Goal: Communication & Community: Answer question/provide support

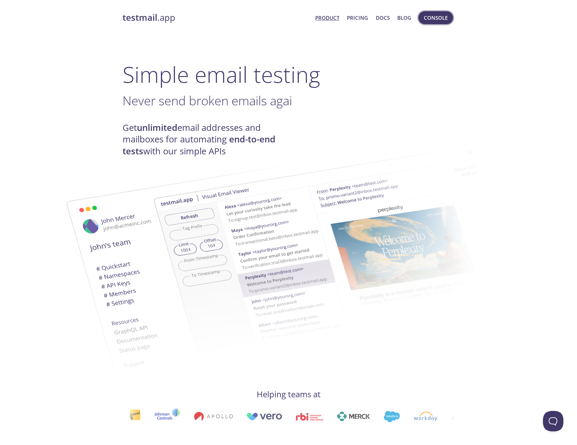
click at [431, 19] on span "Console" at bounding box center [436, 17] width 24 height 9
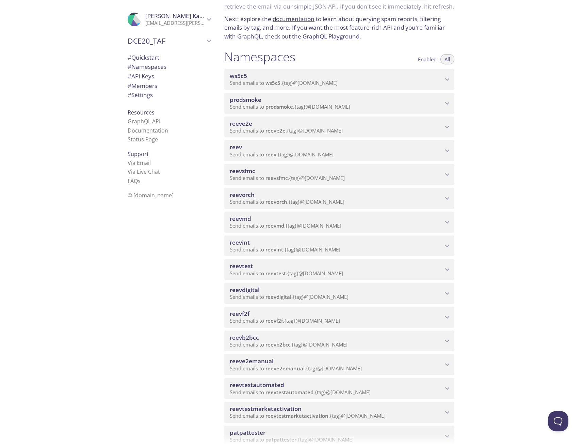
scroll to position [34, 0]
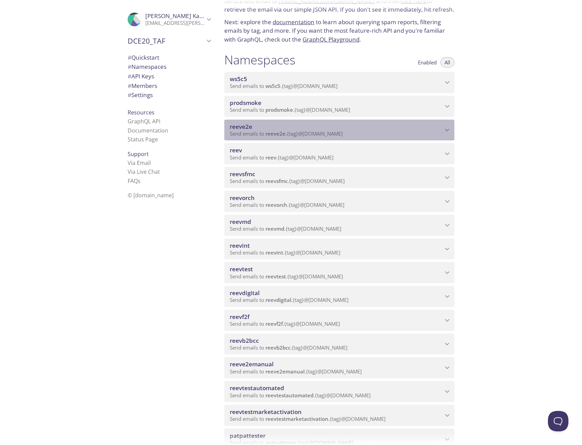
click at [267, 128] on span "reeve2e" at bounding box center [336, 126] width 213 height 7
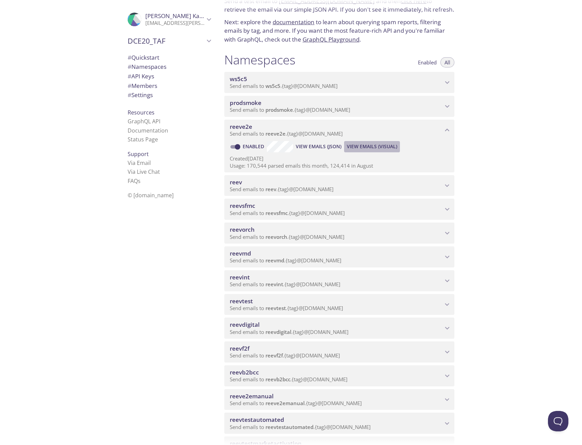
click at [384, 146] on span "View Emails (Visual)" at bounding box center [372, 146] width 50 height 8
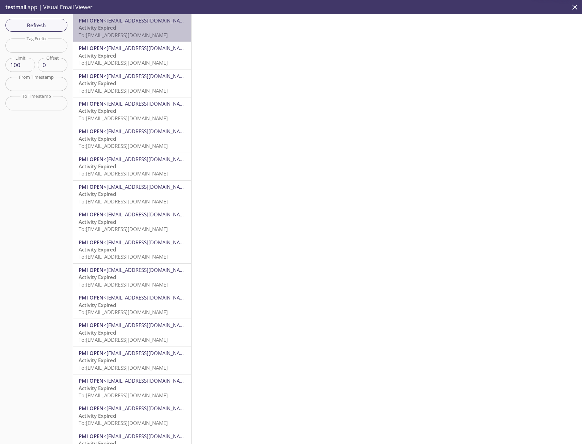
click at [139, 30] on p "Activity Expired To: [EMAIL_ADDRESS][DOMAIN_NAME]" at bounding box center [132, 31] width 107 height 15
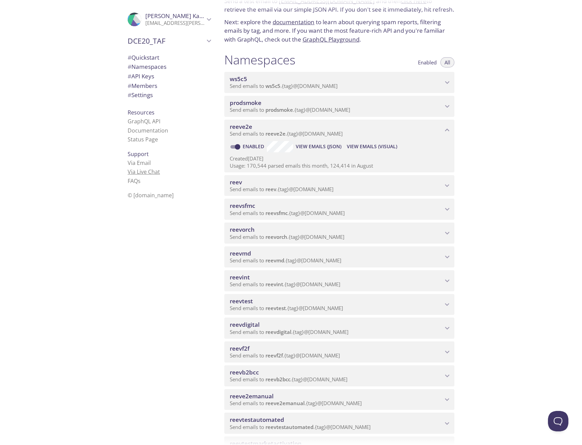
click at [143, 174] on link "Via Live Chat" at bounding box center [144, 171] width 32 height 7
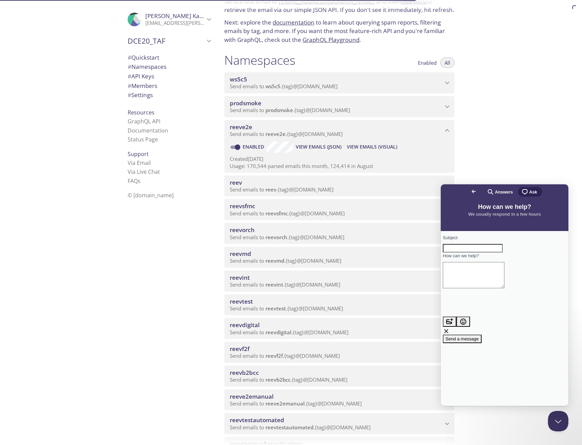
scroll to position [34, 0]
click at [493, 215] on span "We usually respond in a few hours" at bounding box center [505, 214] width 73 height 5
click at [496, 192] on span "Answers" at bounding box center [504, 192] width 18 height 7
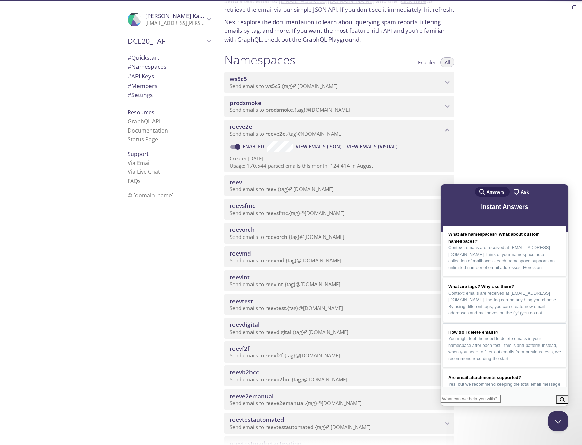
click at [521, 191] on span "Ask" at bounding box center [525, 192] width 8 height 7
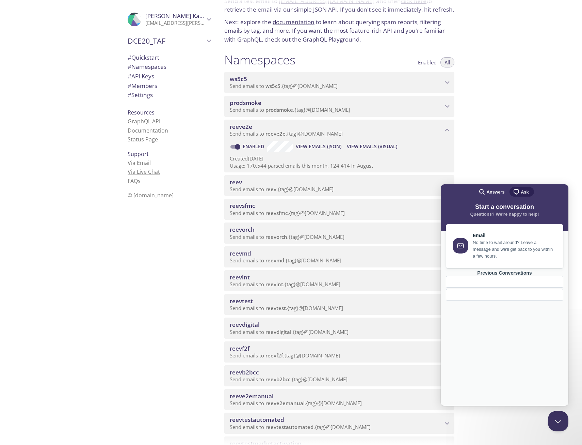
click at [145, 172] on link "Via Live Chat" at bounding box center [144, 171] width 32 height 7
click at [133, 170] on link "Via Live Chat" at bounding box center [144, 171] width 32 height 7
click at [502, 276] on div "Previous Conversations" at bounding box center [505, 273] width 118 height 6
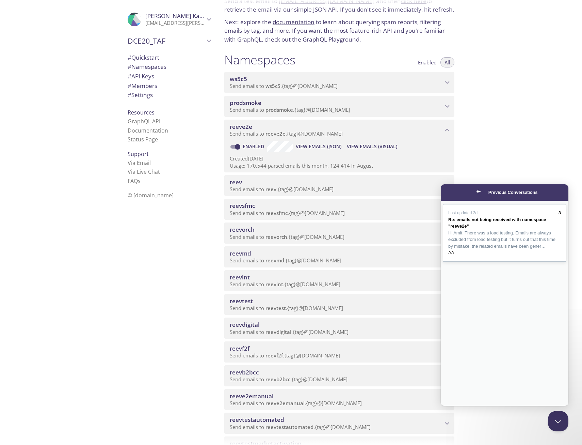
click at [533, 250] on span "Hi Amit, There was a load testing. Emails are always excluded from load testing…" at bounding box center [505, 240] width 113 height 20
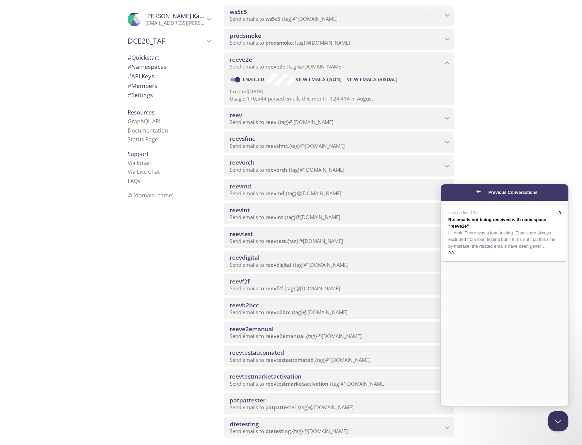
scroll to position [102, 0]
type textarea "Hi, Any update"
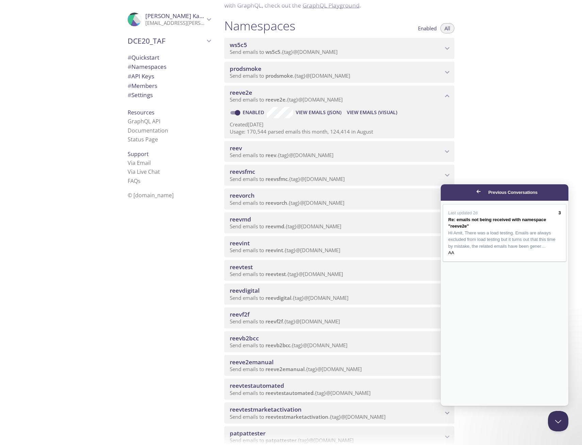
type textarea "Hi Amit, Any update? Can you unblock the namespace? Regards, [PERSON_NAME]"
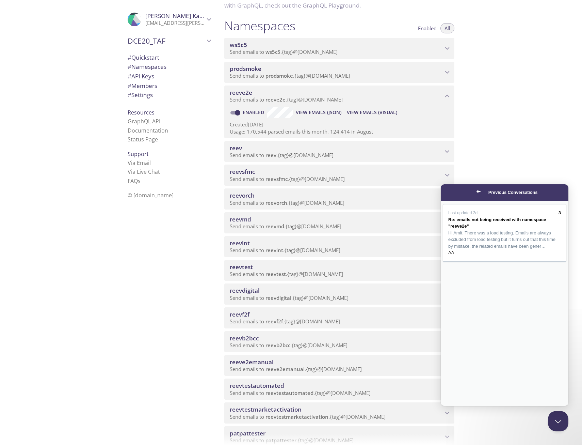
scroll to position [0, 0]
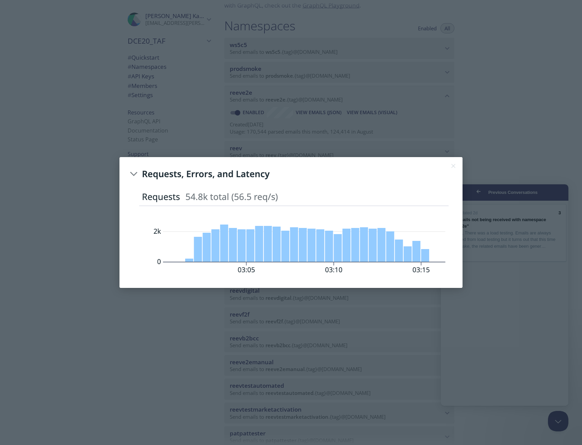
click at [394, 232] on img at bounding box center [291, 222] width 330 height 117
click at [485, 153] on div at bounding box center [291, 222] width 582 height 445
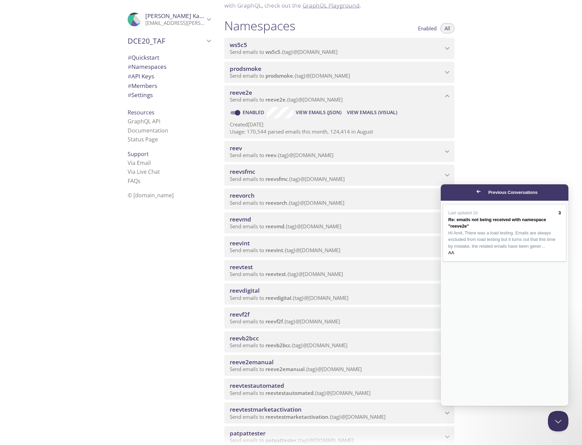
click at [454, 406] on button "Close" at bounding box center [447, 410] width 12 height 9
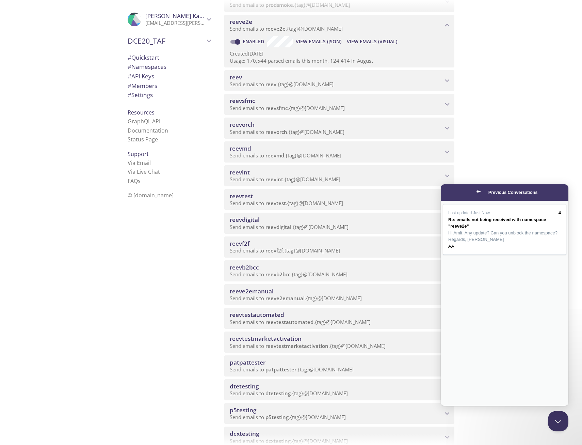
scroll to position [136, 0]
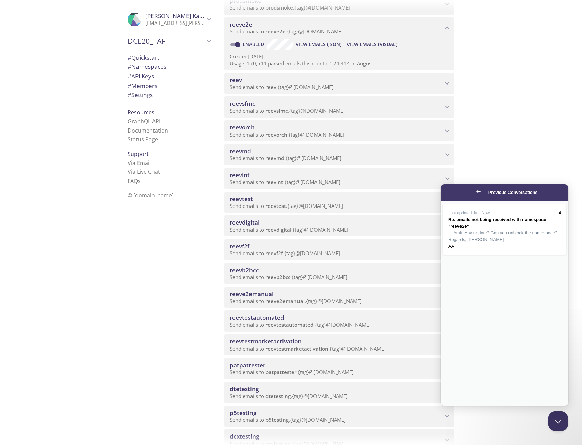
click at [263, 293] on span "reeve2emanual" at bounding box center [252, 294] width 44 height 8
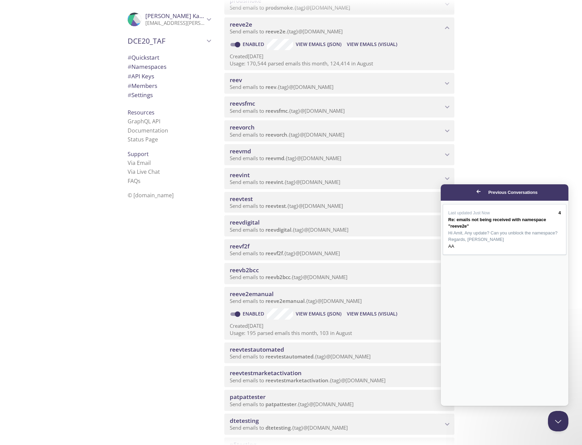
click at [359, 313] on span "View Emails (Visual)" at bounding box center [372, 314] width 50 height 8
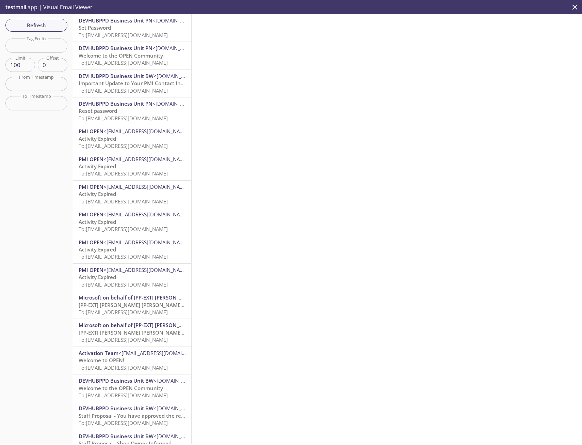
click at [128, 33] on span "To: [EMAIL_ADDRESS][DOMAIN_NAME]" at bounding box center [123, 35] width 89 height 7
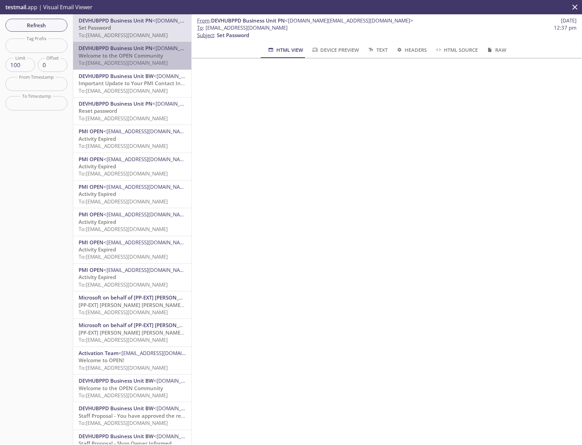
click at [136, 65] on span "To: [EMAIL_ADDRESS][DOMAIN_NAME]" at bounding box center [123, 62] width 89 height 7
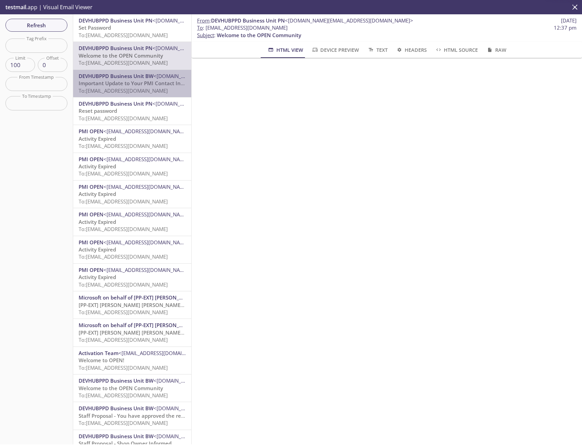
click at [135, 84] on span "Important Update to Your PMI Contact Information" at bounding box center [142, 83] width 127 height 7
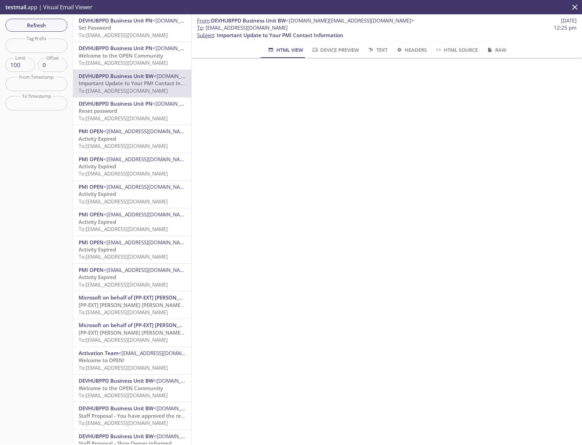
click at [143, 109] on p "Reset password To: [EMAIL_ADDRESS][DOMAIN_NAME]" at bounding box center [132, 114] width 107 height 15
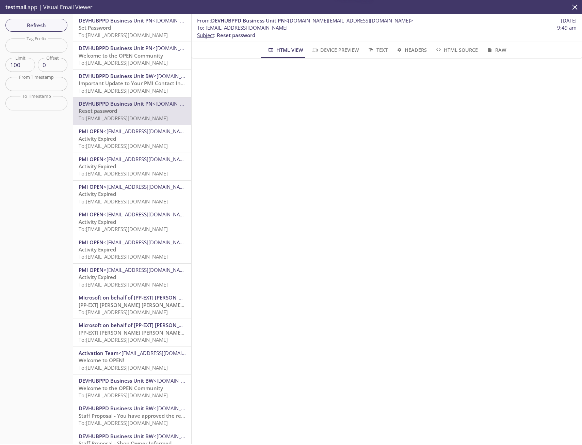
click at [135, 30] on p "Set Password To: [EMAIL_ADDRESS][DOMAIN_NAME]" at bounding box center [132, 31] width 107 height 15
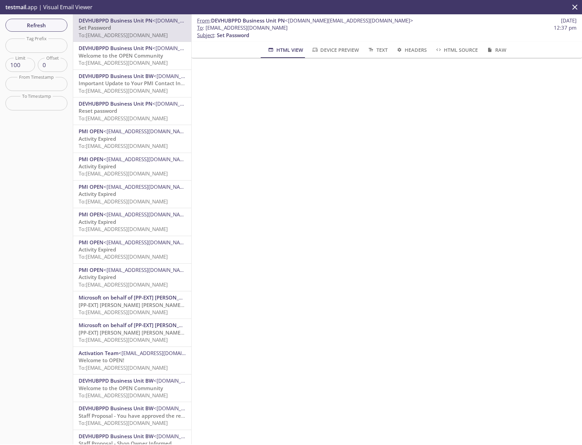
click at [125, 54] on span "Welcome to the OPEN Community" at bounding box center [121, 55] width 84 height 7
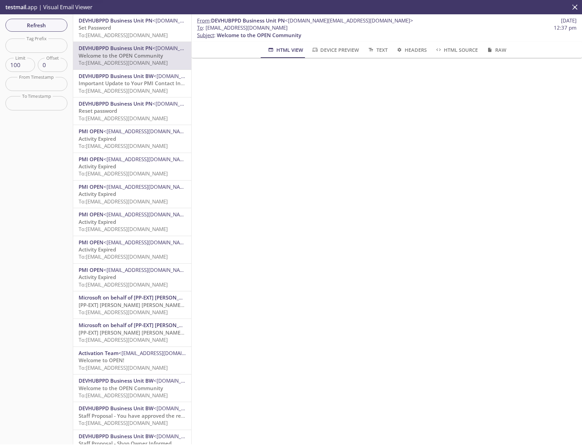
click at [131, 91] on span "To: [EMAIL_ADDRESS][DOMAIN_NAME]" at bounding box center [123, 90] width 89 height 7
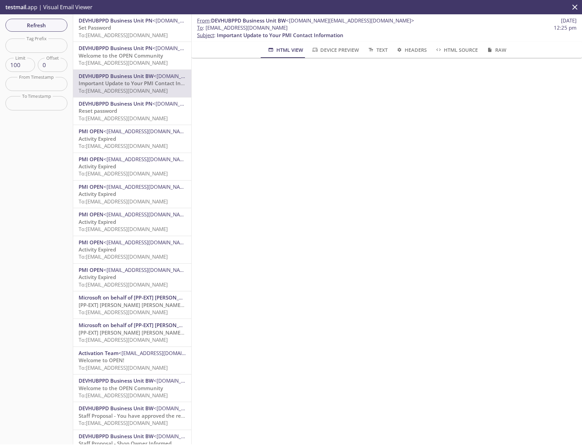
click at [133, 115] on span "To: [EMAIL_ADDRESS][DOMAIN_NAME]" at bounding box center [123, 118] width 89 height 7
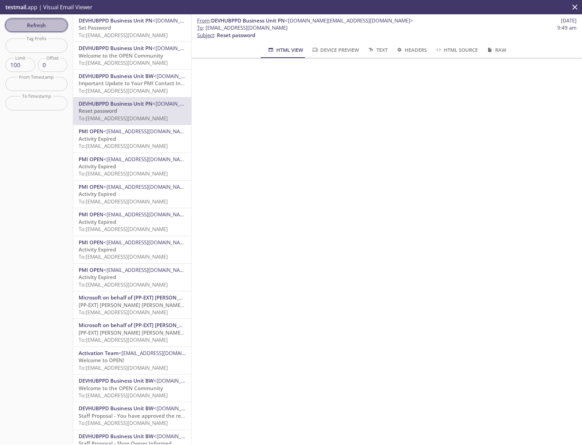
click at [34, 27] on span "Refresh" at bounding box center [36, 25] width 51 height 9
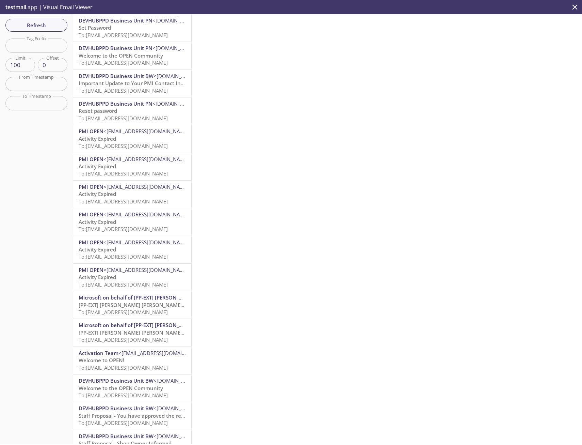
click at [146, 34] on span "To: [EMAIL_ADDRESS][DOMAIN_NAME]" at bounding box center [123, 35] width 89 height 7
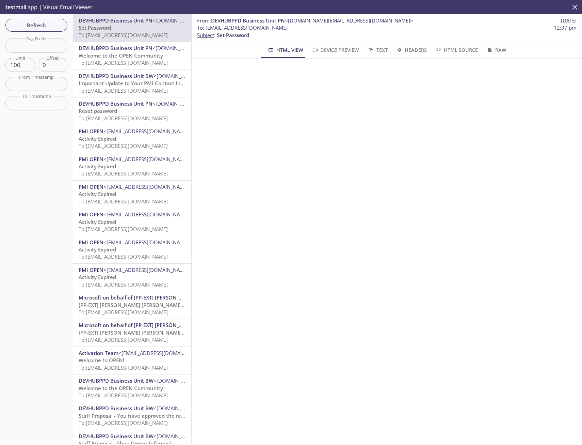
click at [573, 6] on icon "close" at bounding box center [575, 7] width 9 height 9
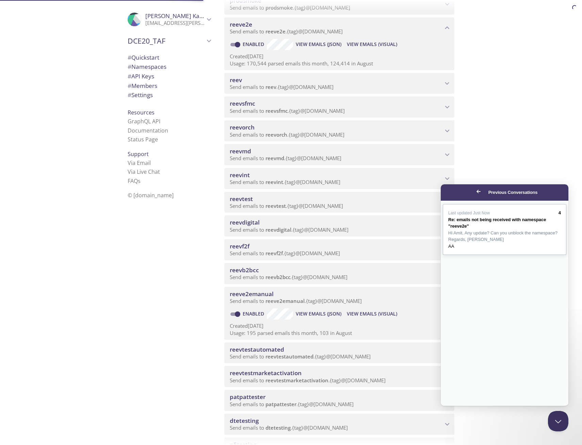
scroll to position [102, 0]
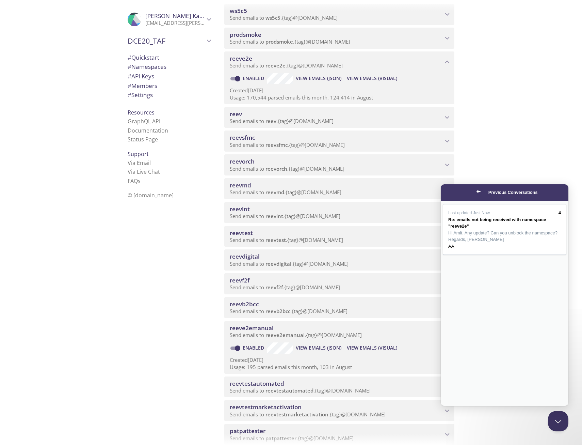
click at [475, 192] on span "Go back" at bounding box center [479, 191] width 8 height 8
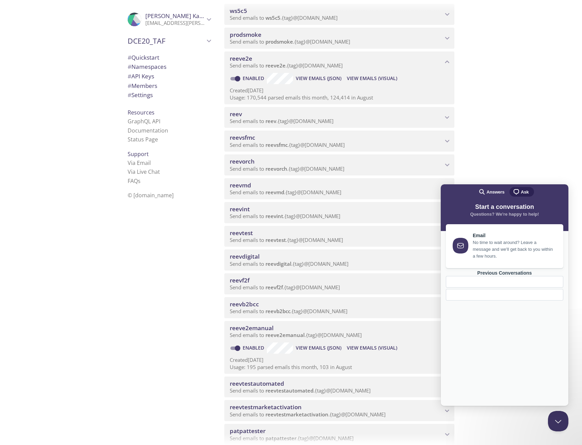
scroll to position [68, 0]
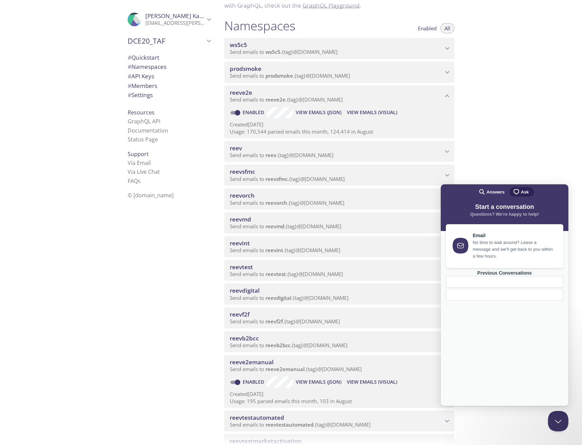
click at [518, 300] on link "Previous Conversations" at bounding box center [505, 285] width 118 height 30
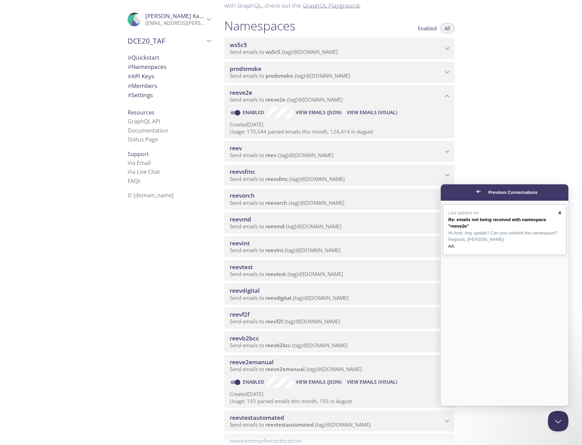
click at [458, 243] on span "Hi Amit, Any update? Can you unblock the namespace? Regards, [PERSON_NAME]" at bounding box center [505, 236] width 113 height 13
click at [454, 406] on button "Close" at bounding box center [447, 410] width 12 height 9
click at [475, 190] on span "Go back" at bounding box center [479, 191] width 8 height 8
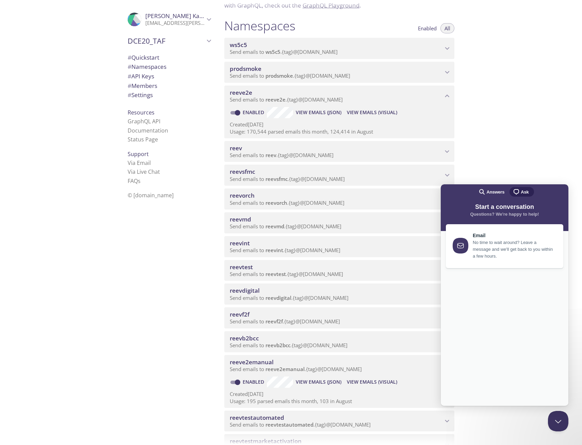
click at [513, 145] on div "Quickstart Send a test email to [EMAIL_ADDRESS][DOMAIN_NAME] and then click her…" at bounding box center [400, 222] width 363 height 445
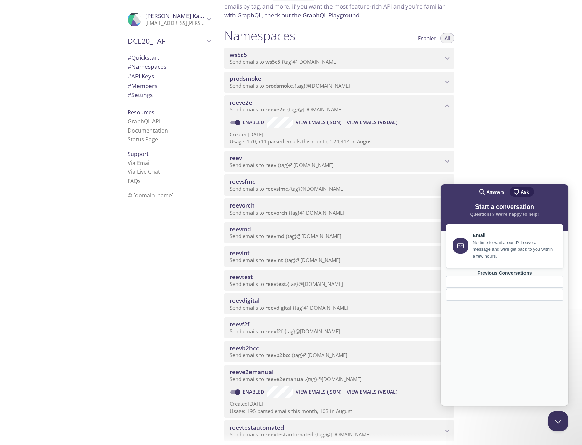
scroll to position [102, 0]
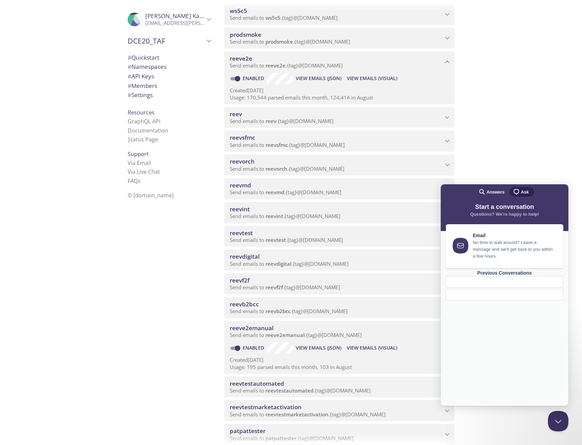
click at [509, 276] on div "Previous Conversations" at bounding box center [505, 273] width 118 height 6
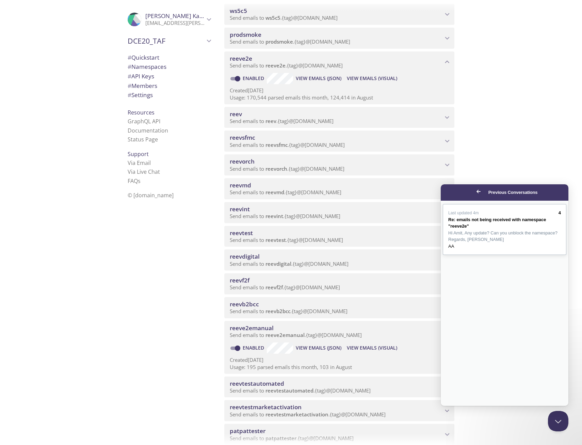
click at [475, 241] on span "Hi Amit, Any update? Can you unblock the namespace? Regards, [PERSON_NAME]" at bounding box center [503, 236] width 109 height 12
click at [454, 406] on button "Close" at bounding box center [447, 410] width 12 height 9
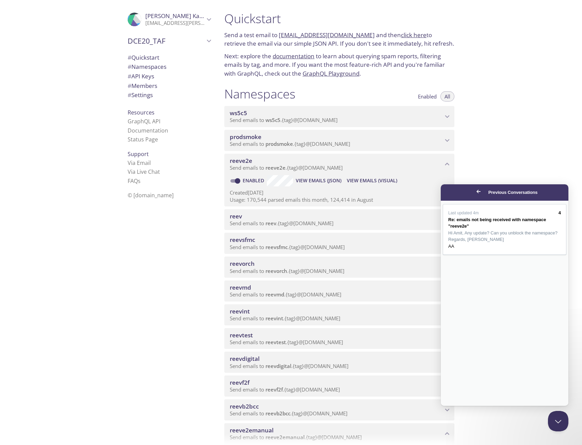
click at [408, 171] on p "Send emails to reeve2e . {tag} @[DOMAIN_NAME]" at bounding box center [336, 168] width 213 height 7
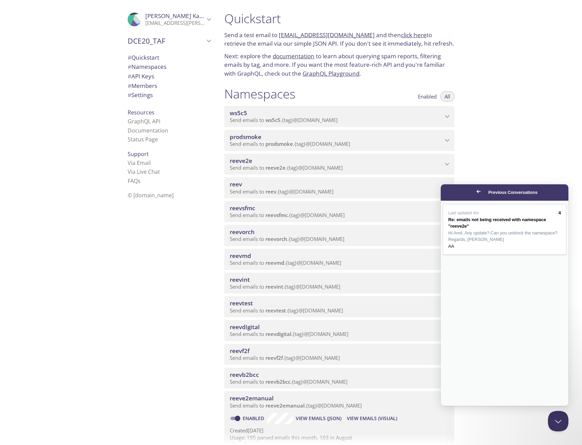
click at [394, 400] on span "reeve2emanual" at bounding box center [336, 397] width 213 height 7
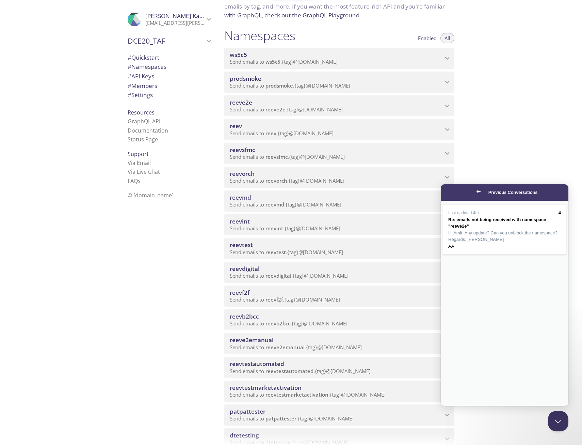
scroll to position [68, 0]
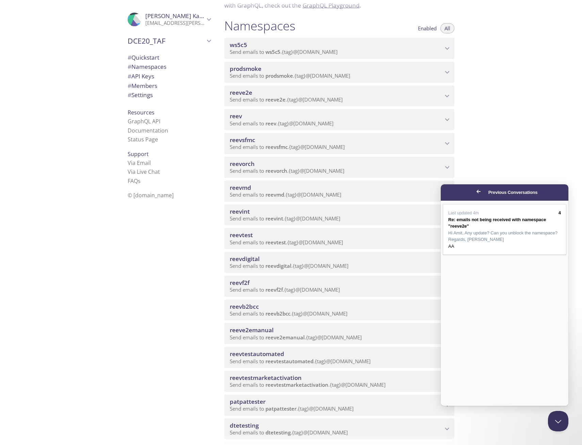
click at [478, 154] on div "Quickstart Send a test email to [EMAIL_ADDRESS][DOMAIN_NAME] and then click her…" at bounding box center [400, 222] width 363 height 445
click at [120, 289] on div ".cls-1 { fill: #6d5ca8; } .cls-2 { fill: #3fc191; } .cls-3 { fill: #3b4752; } .…" at bounding box center [168, 222] width 102 height 445
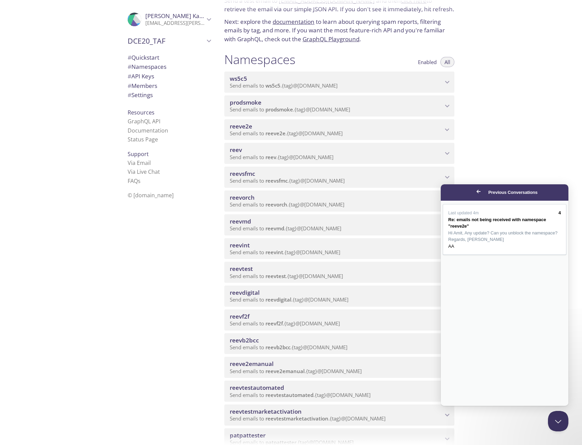
scroll to position [102, 0]
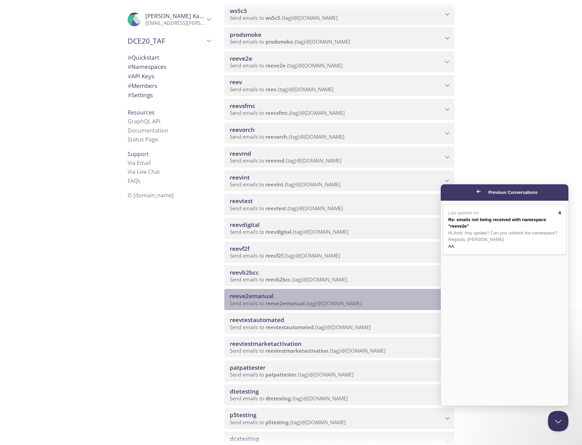
click at [250, 296] on span "reeve2emanual" at bounding box center [252, 296] width 44 height 8
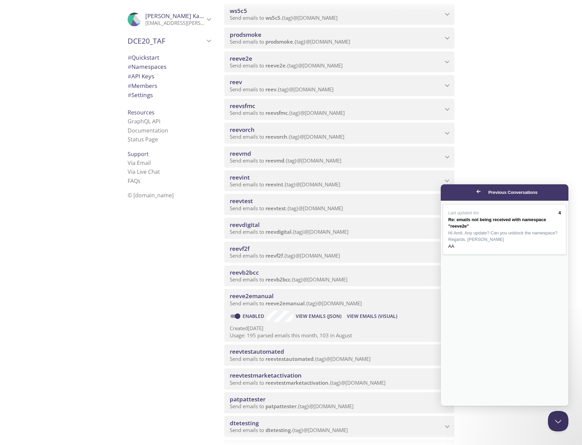
click at [374, 313] on span "View Emails (Visual)" at bounding box center [372, 316] width 50 height 8
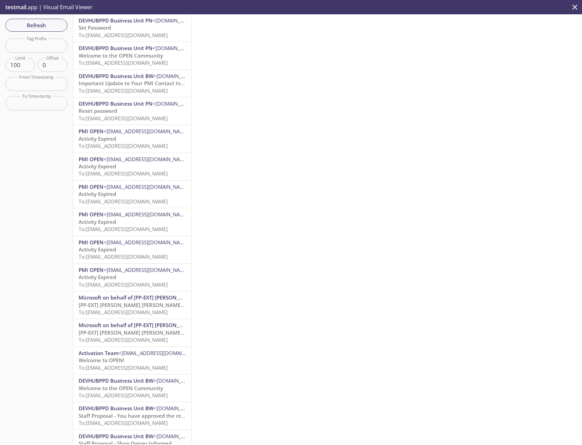
click at [115, 29] on p "Set Password To: [EMAIL_ADDRESS][DOMAIN_NAME]" at bounding box center [132, 31] width 107 height 15
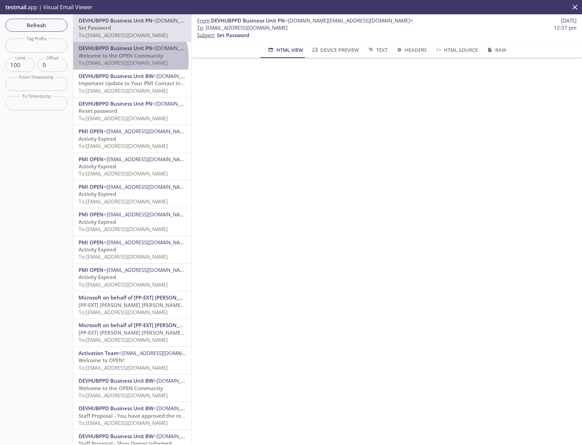
click at [126, 59] on span "Welcome to the OPEN Community" at bounding box center [121, 55] width 84 height 7
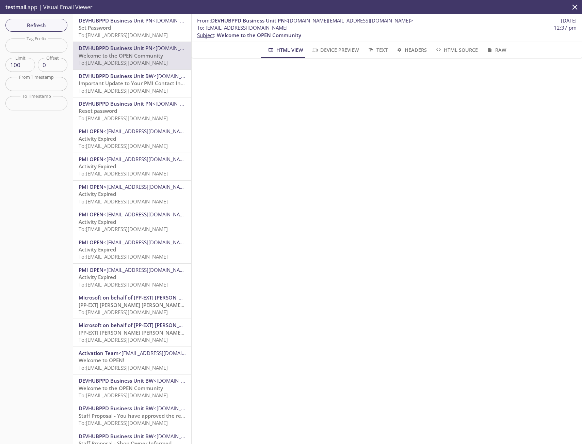
click at [129, 34] on span "To: [EMAIL_ADDRESS][DOMAIN_NAME]" at bounding box center [123, 35] width 89 height 7
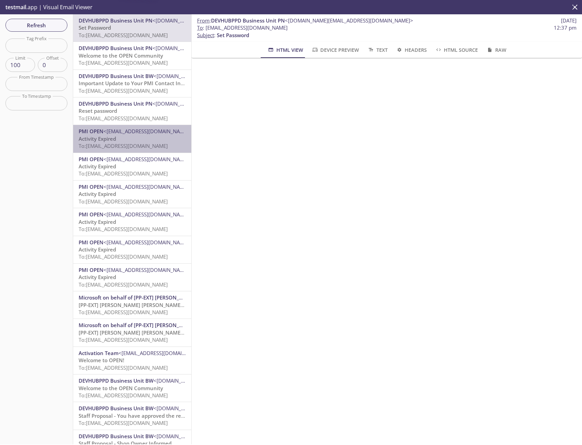
click at [144, 143] on span "To: [EMAIL_ADDRESS][DOMAIN_NAME]" at bounding box center [123, 145] width 89 height 7
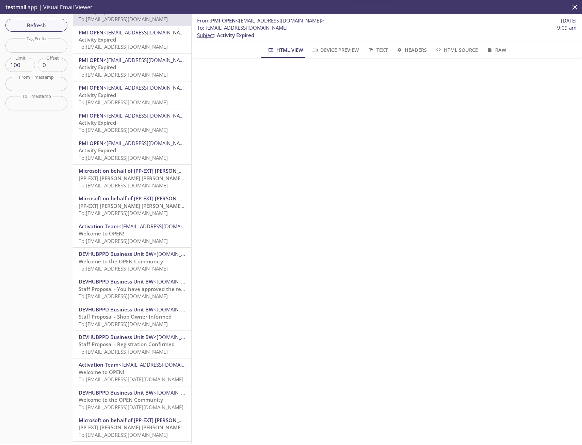
scroll to position [170, 0]
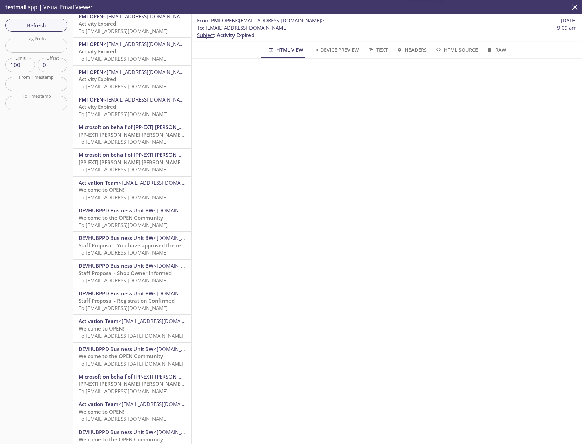
click at [128, 273] on span "Staff Proposal - Shop Owner Informed" at bounding box center [125, 272] width 93 height 7
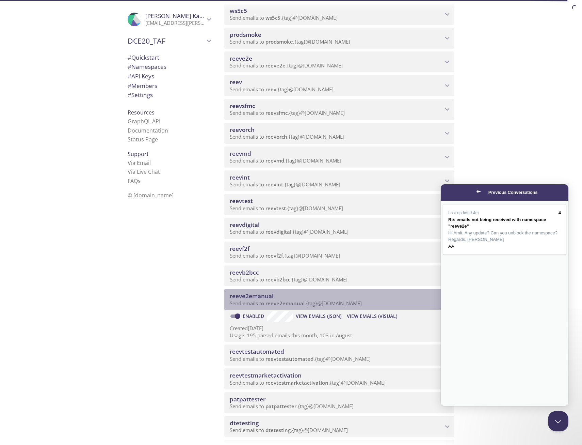
drag, startPoint x: 280, startPoint y: 294, endPoint x: 248, endPoint y: 295, distance: 31.3
click at [248, 295] on span "reeve2emanual" at bounding box center [336, 295] width 213 height 7
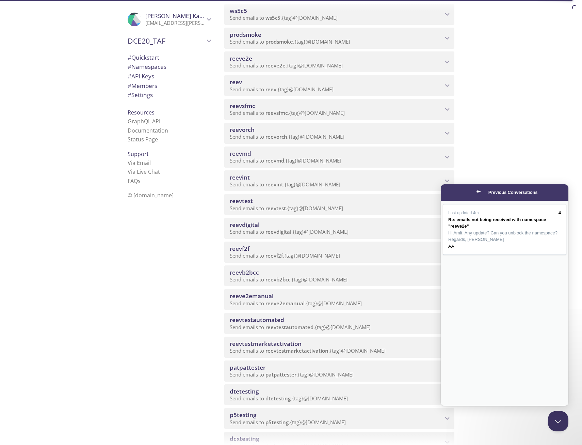
click at [296, 298] on span "reeve2emanual" at bounding box center [336, 295] width 213 height 7
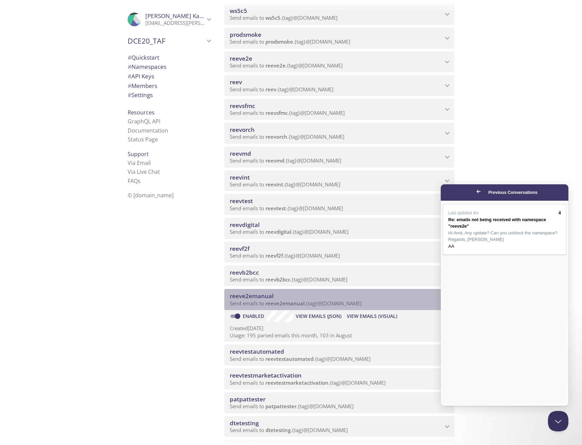
drag, startPoint x: 228, startPoint y: 295, endPoint x: 264, endPoint y: 298, distance: 36.5
click at [264, 298] on div "reeve2emanual Send emails to reeve2emanual . {tag} @[DOMAIN_NAME]" at bounding box center [339, 299] width 230 height 21
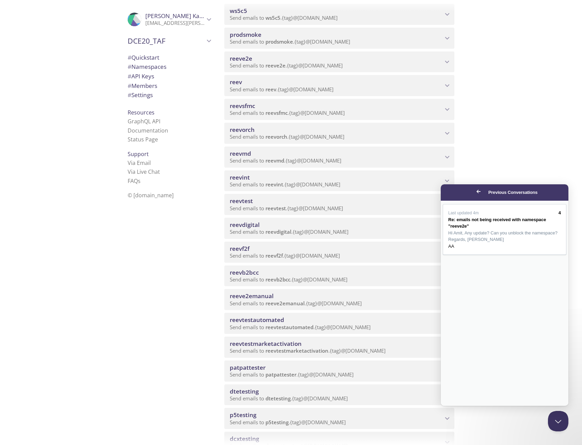
click at [275, 294] on span "reeve2emanual" at bounding box center [336, 295] width 213 height 7
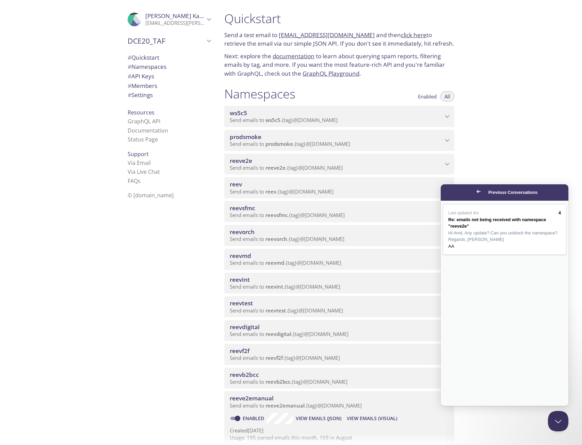
click at [244, 161] on span "reeve2e" at bounding box center [241, 161] width 22 height 8
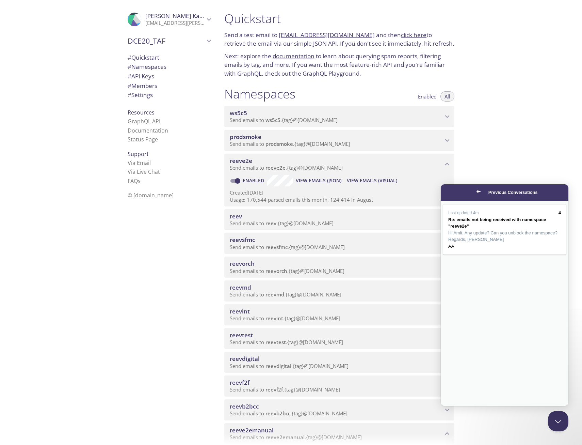
click at [386, 181] on span "View Emails (Visual)" at bounding box center [372, 180] width 50 height 8
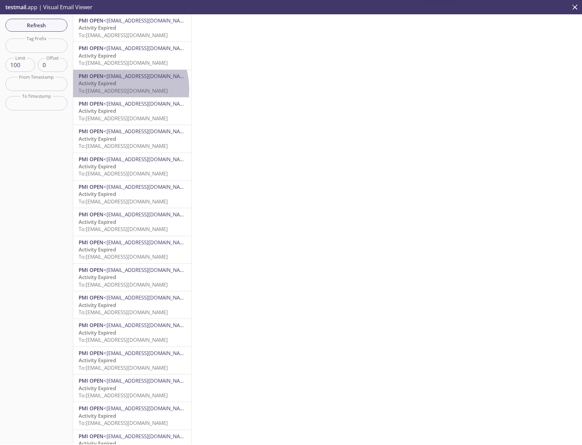
click at [112, 90] on span "To: [EMAIL_ADDRESS][DOMAIN_NAME]" at bounding box center [123, 90] width 89 height 7
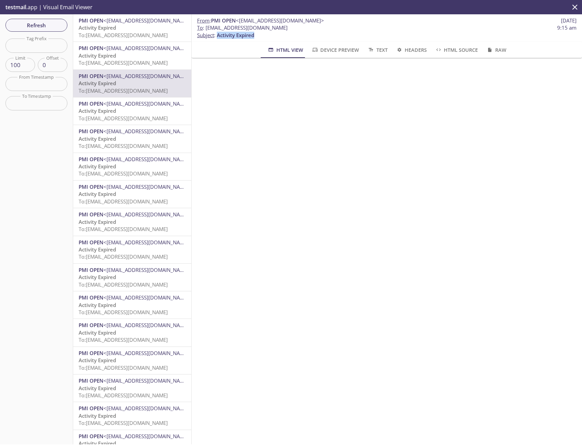
drag, startPoint x: 261, startPoint y: 35, endPoint x: 218, endPoint y: 36, distance: 43.3
click at [218, 36] on p "To : [EMAIL_ADDRESS][DOMAIN_NAME] 9:15 am Subject : Activity Expired" at bounding box center [387, 31] width 380 height 15
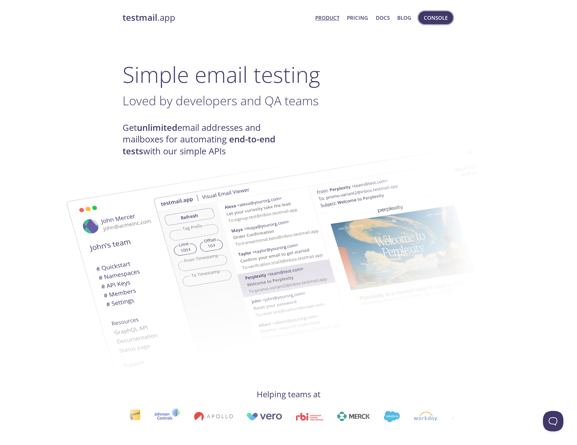
click at [436, 20] on span "Console" at bounding box center [436, 17] width 24 height 9
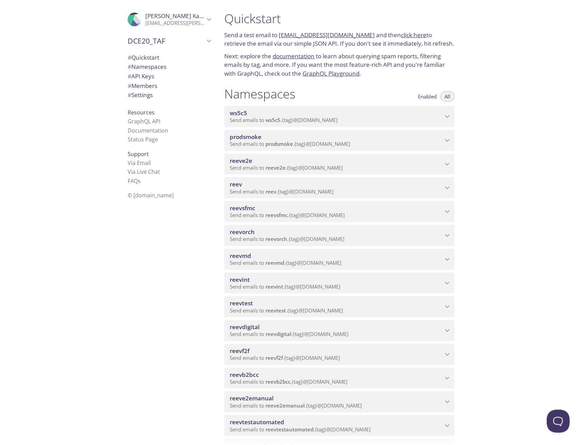
click at [557, 421] on button "Open Beacon popover" at bounding box center [557, 419] width 20 height 20
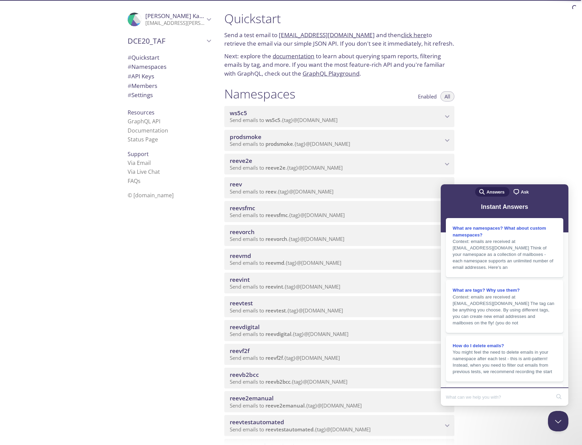
click at [517, 194] on span "chat-square" at bounding box center [517, 192] width 8 height 8
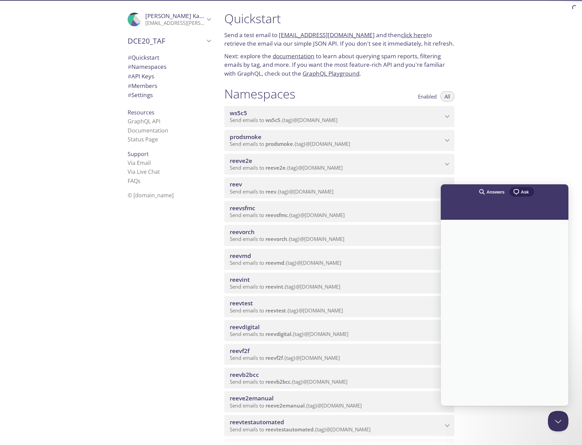
click at [501, 192] on span "Answers" at bounding box center [496, 192] width 18 height 7
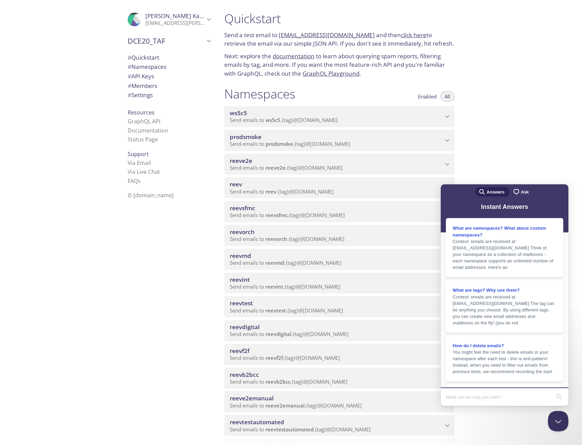
click at [514, 191] on span "chat-square" at bounding box center [517, 192] width 8 height 8
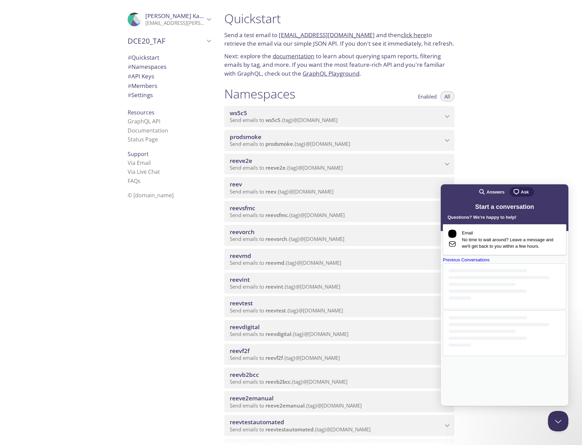
click at [513, 263] on div "Previous Conversations" at bounding box center [505, 259] width 124 height 7
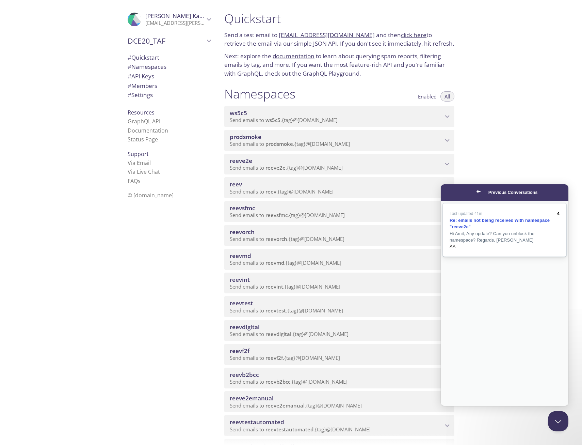
click at [530, 249] on link "Last updated 41m 4 Re: emails not being received with namespace "reeve2e" Hi Am…" at bounding box center [505, 229] width 124 height 53
drag, startPoint x: 453, startPoint y: 262, endPoint x: 459, endPoint y: 263, distance: 6.2
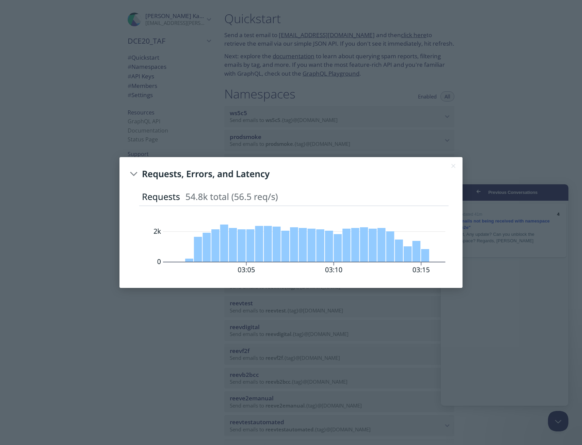
scroll to position [0, 0]
click at [453, 164] on button "Close" at bounding box center [453, 165] width 11 height 11
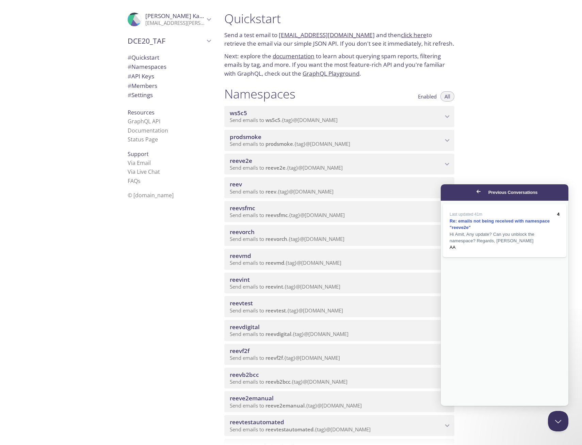
scroll to position [16, 0]
click at [542, 159] on div "Quickstart Send a test email to ws5c5.test@inbox.testmail.app and then click he…" at bounding box center [400, 222] width 363 height 445
click at [550, 166] on div "Quickstart Send a test email to ws5c5.test@inbox.testmail.app and then click he…" at bounding box center [400, 222] width 363 height 445
click at [558, 417] on button "Close Beacon popover" at bounding box center [557, 419] width 20 height 20
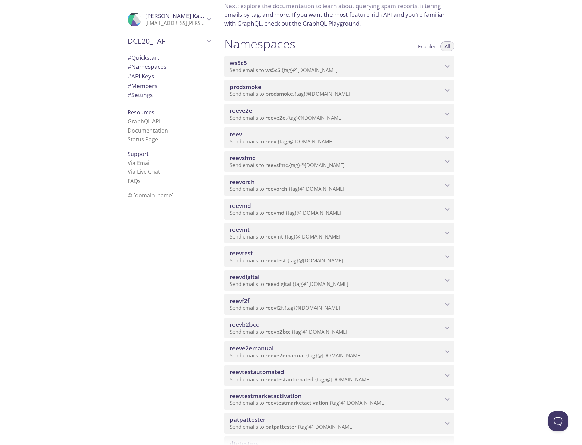
scroll to position [68, 0]
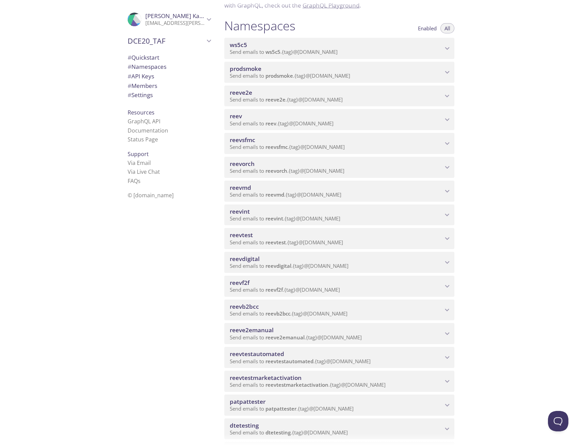
click at [252, 332] on span "reeve2emanual" at bounding box center [252, 330] width 44 height 8
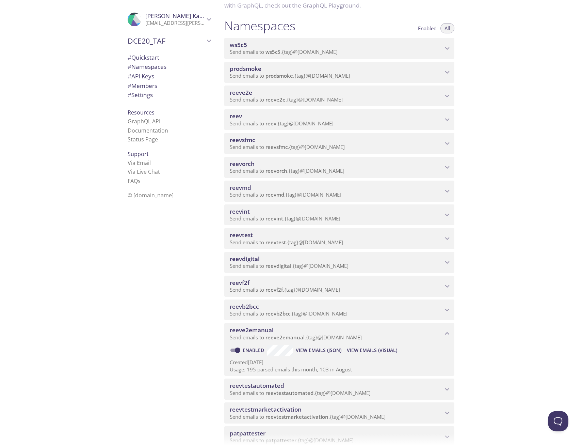
click at [370, 351] on span "View Emails (Visual)" at bounding box center [372, 350] width 50 height 8
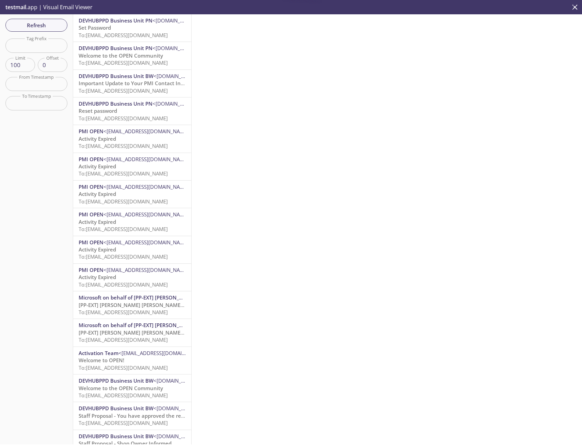
click at [115, 31] on p "Set Password To: [EMAIL_ADDRESS][DOMAIN_NAME]" at bounding box center [132, 31] width 107 height 15
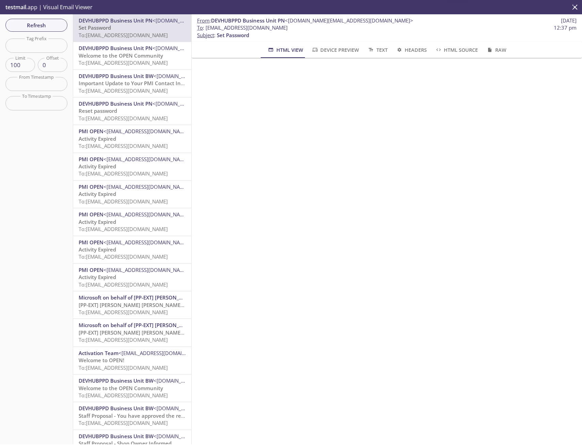
click at [117, 80] on span "Important Update to Your PMI Contact Information" at bounding box center [142, 83] width 127 height 7
